Goal: Information Seeking & Learning: Learn about a topic

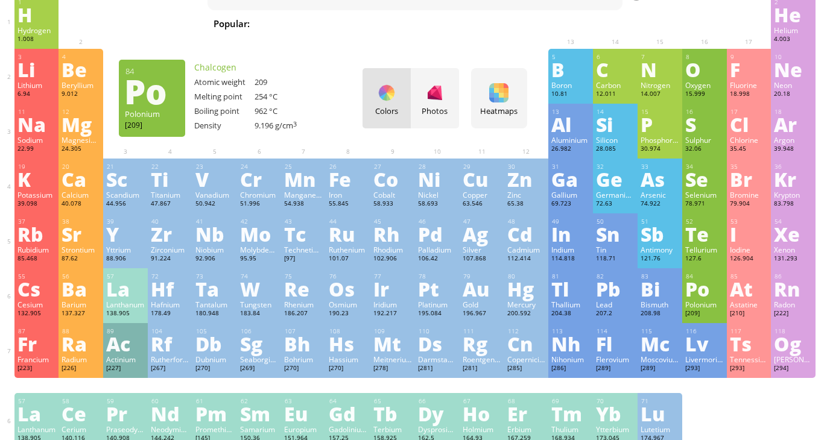
scroll to position [29, 0]
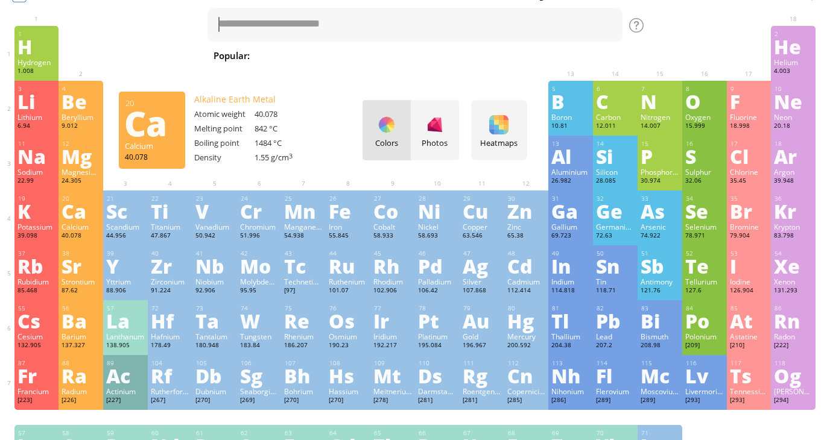
click at [76, 221] on div "Ca" at bounding box center [81, 210] width 39 height 19
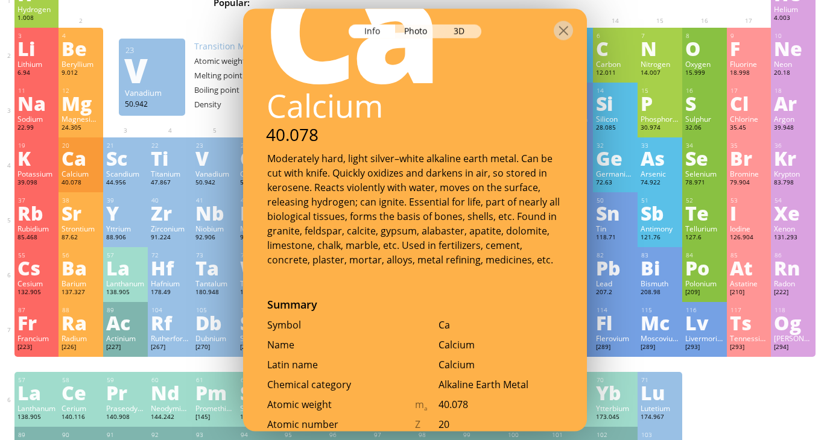
scroll to position [0, 0]
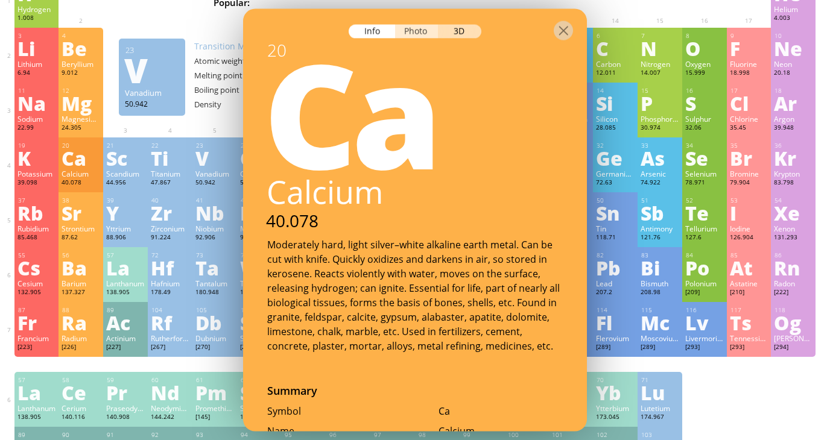
click at [417, 32] on div "Photo" at bounding box center [416, 32] width 43 height 14
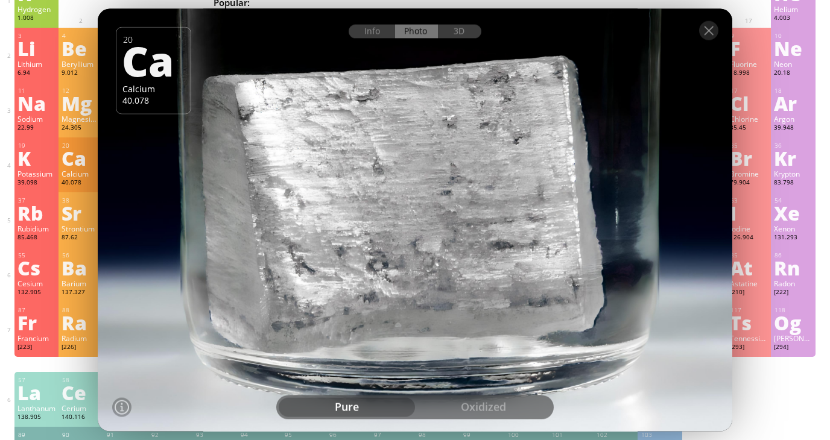
click at [449, 411] on div "oxidized" at bounding box center [483, 406] width 136 height 19
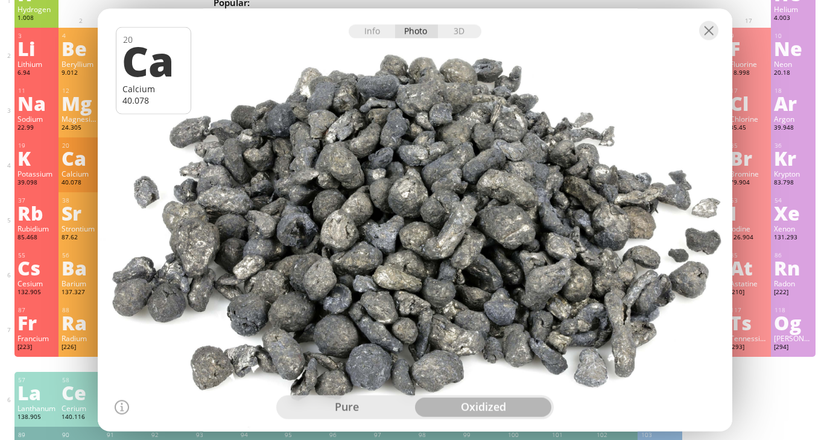
click at [384, 408] on div "pure" at bounding box center [347, 406] width 136 height 19
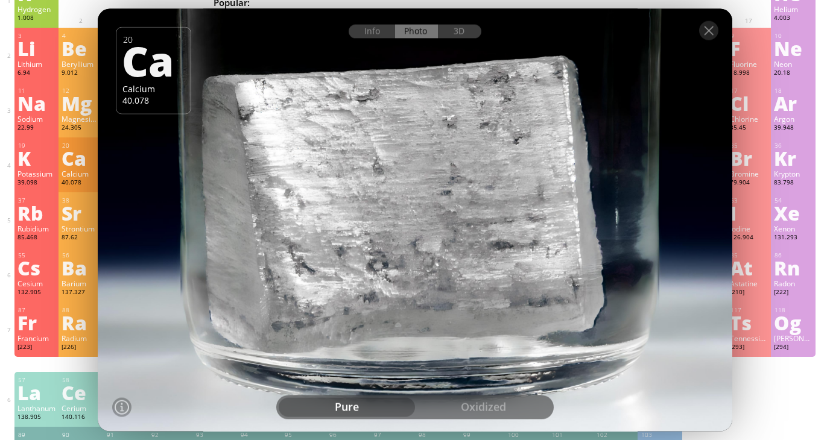
click at [458, 408] on div "oxidized" at bounding box center [483, 406] width 136 height 19
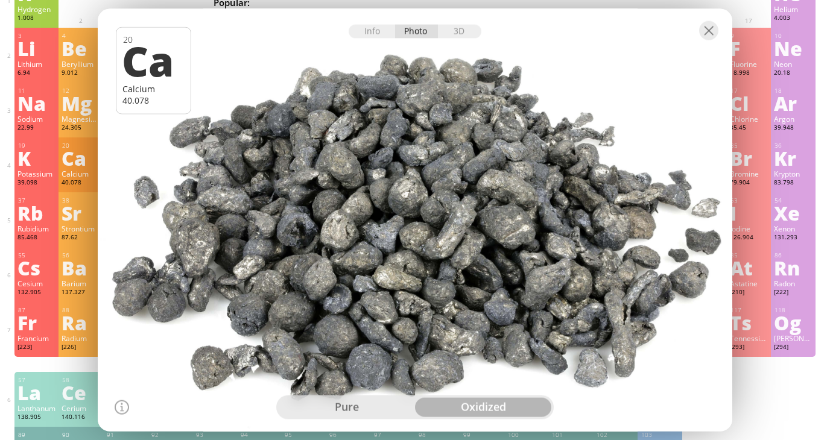
click at [377, 409] on div "pure" at bounding box center [347, 406] width 136 height 19
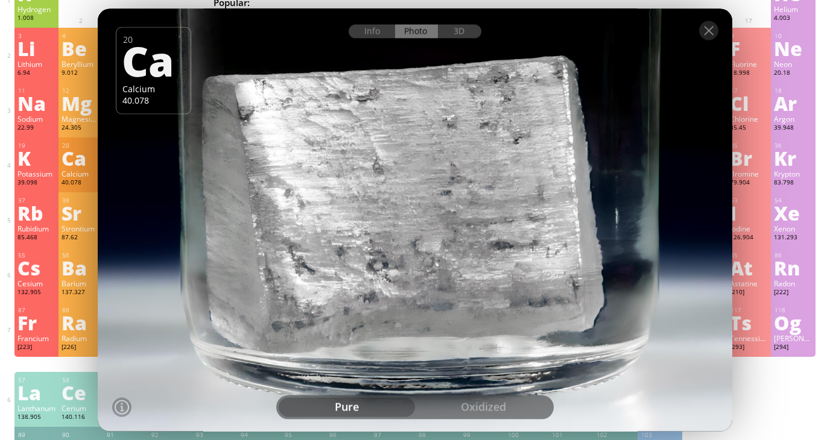
click at [469, 28] on div "3D" at bounding box center [459, 32] width 43 height 14
click at [467, 30] on div "Info Photo 3D" at bounding box center [415, 32] width 133 height 14
click at [456, 32] on div "Info Photo 3D" at bounding box center [415, 32] width 133 height 14
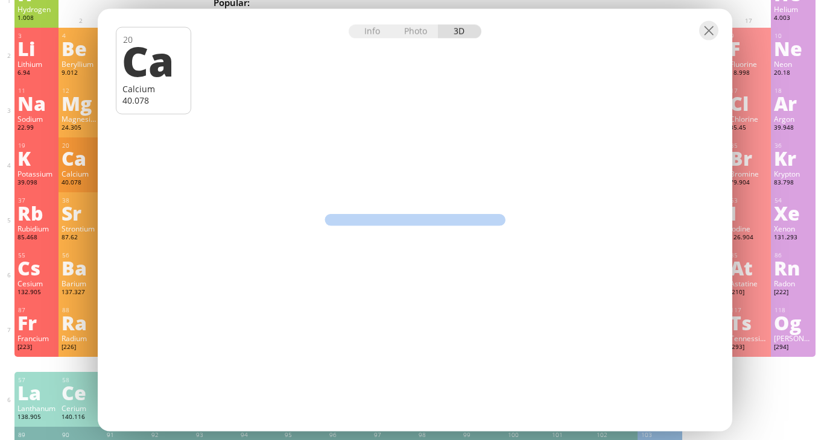
drag, startPoint x: 431, startPoint y: 146, endPoint x: 477, endPoint y: 148, distance: 46.5
click at [477, 148] on div "Info Photo 3D Info Photo 3D 20 Ca Calcium 40.078 Pure, non-oxidized calcium sto…" at bounding box center [415, 220] width 634 height 423
click at [413, 40] on div at bounding box center [415, 30] width 634 height 42
click at [713, 30] on div at bounding box center [708, 30] width 19 height 19
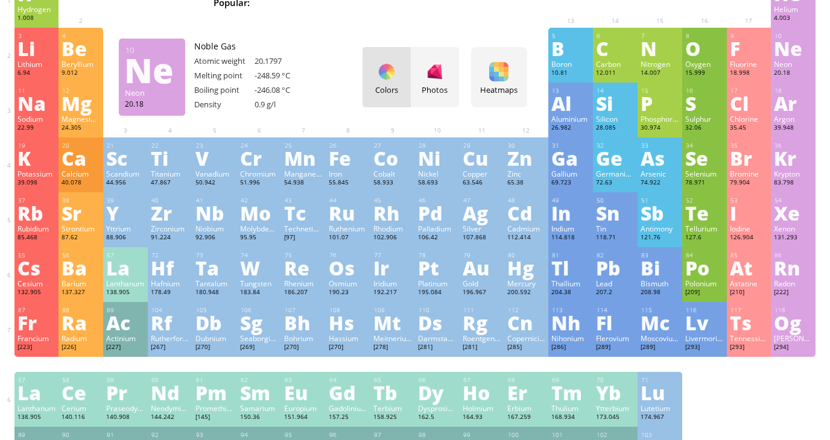
click at [710, 30] on div at bounding box center [708, 30] width 19 height 19
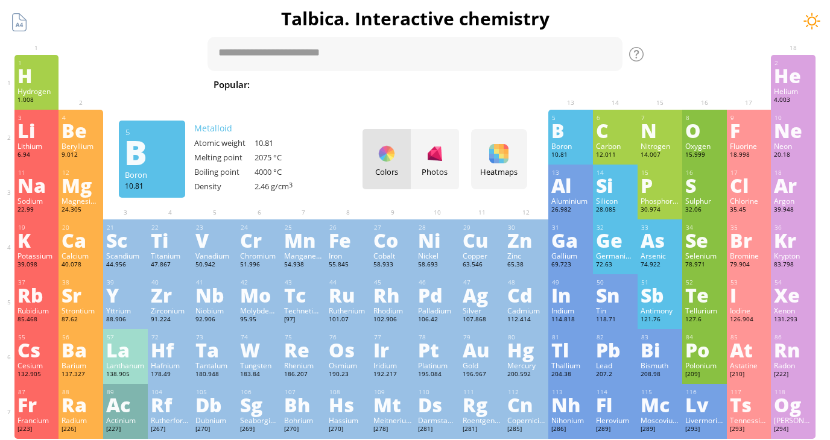
click at [815, 23] on div at bounding box center [812, 21] width 18 height 18
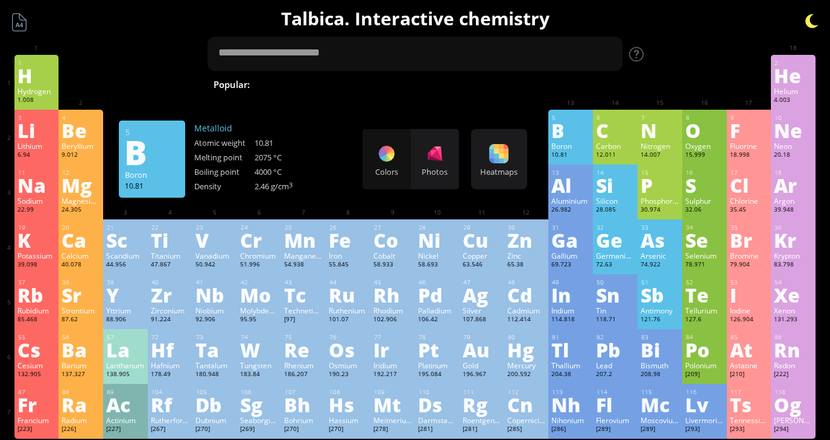
click at [814, 23] on div at bounding box center [812, 21] width 18 height 18
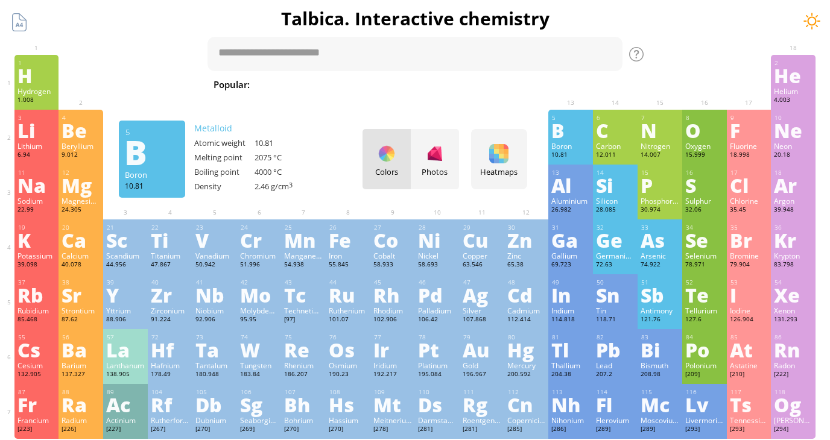
click at [814, 22] on div at bounding box center [812, 21] width 18 height 18
